Goal: Transaction & Acquisition: Purchase product/service

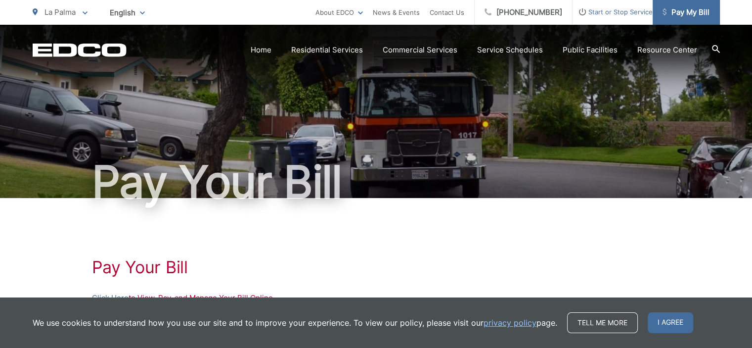
click at [680, 13] on span "Pay My Bill" at bounding box center [685, 12] width 47 height 12
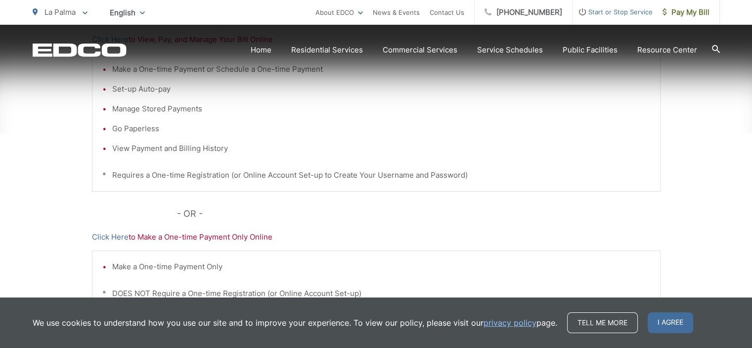
scroll to position [297, 0]
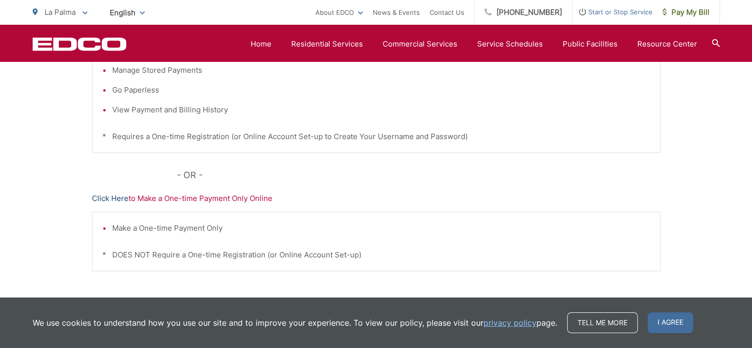
click at [101, 195] on link "Click Here" at bounding box center [110, 198] width 37 height 12
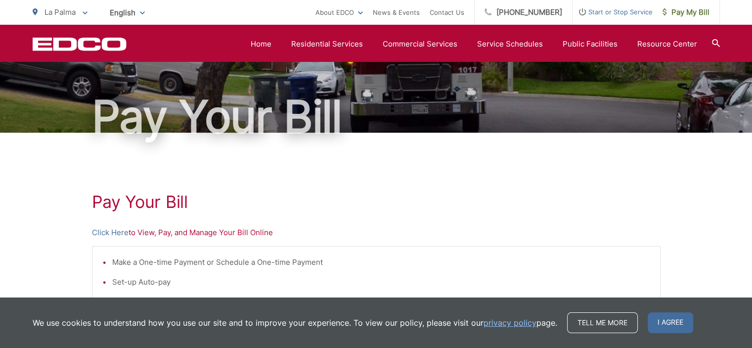
scroll to position [0, 0]
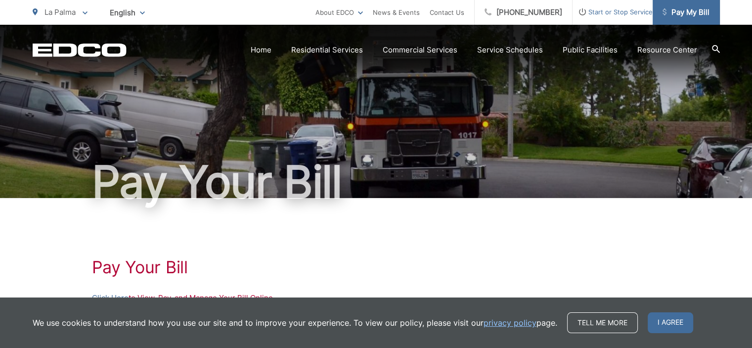
click at [669, 13] on span "Pay My Bill" at bounding box center [685, 12] width 47 height 12
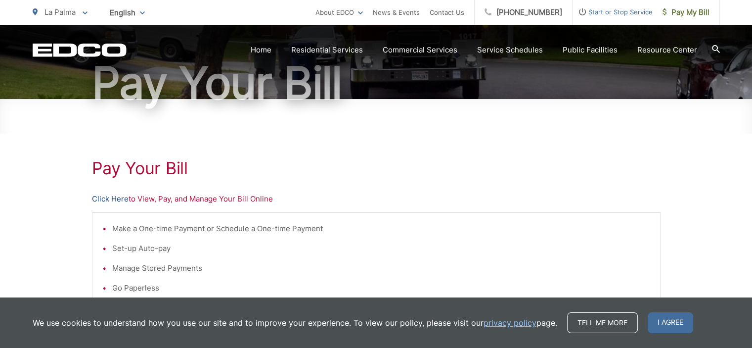
click at [105, 195] on link "Click Here" at bounding box center [110, 199] width 37 height 12
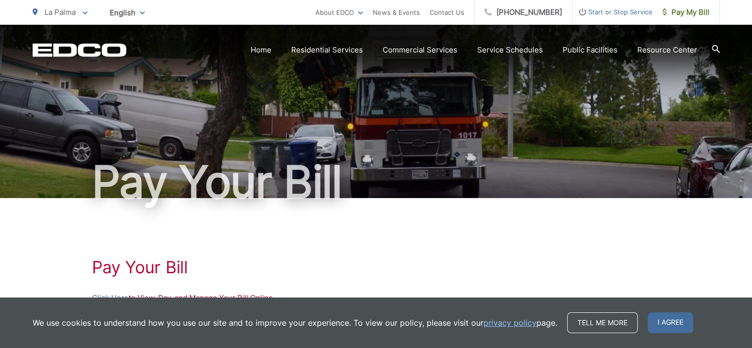
scroll to position [355, 0]
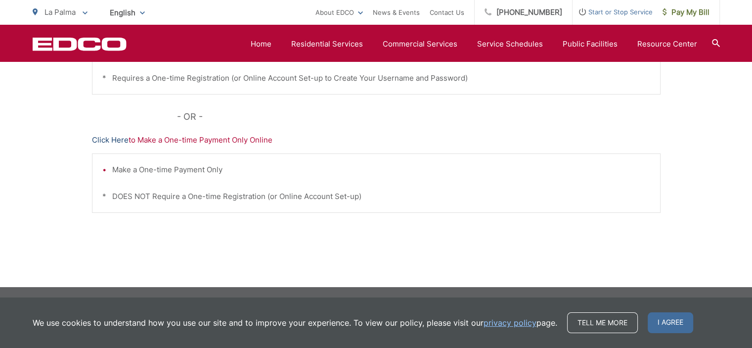
click at [102, 138] on link "Click Here" at bounding box center [110, 140] width 37 height 12
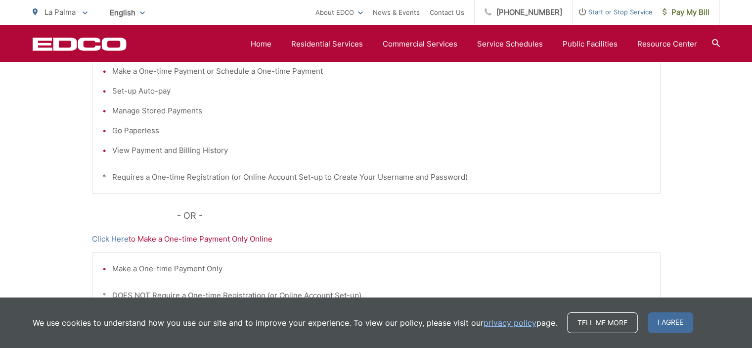
scroll to position [157, 0]
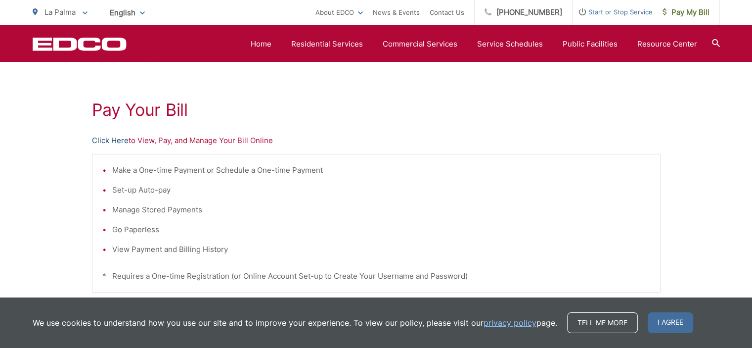
click at [111, 140] on link "Click Here" at bounding box center [110, 140] width 37 height 12
